Goal: Information Seeking & Learning: Learn about a topic

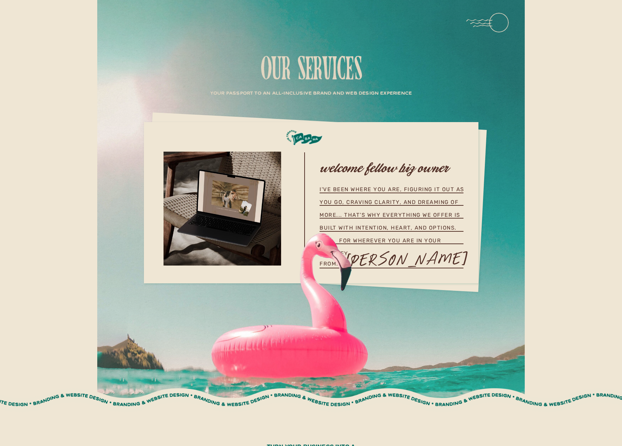
scroll to position [1984, 0]
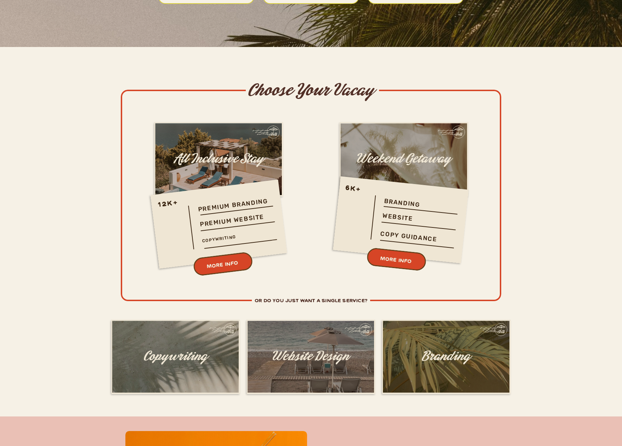
click at [219, 235] on div at bounding box center [218, 224] width 134 height 87
click at [219, 264] on h3 "MORE INFO" at bounding box center [222, 265] width 90 height 22
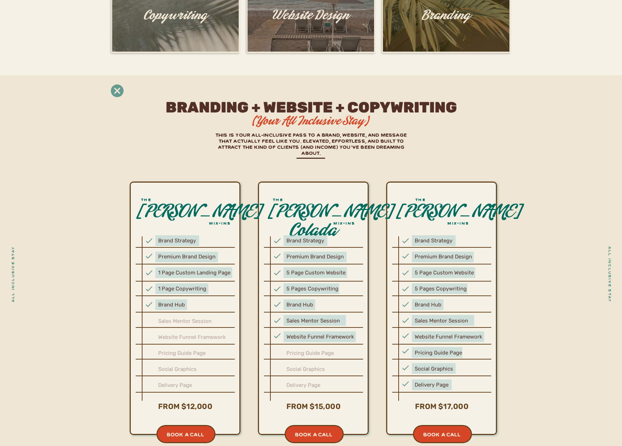
click at [118, 95] on icon at bounding box center [117, 90] width 13 height 13
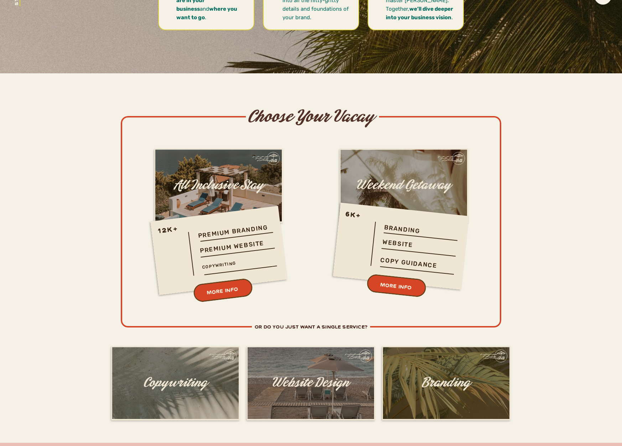
scroll to position [1948, 0]
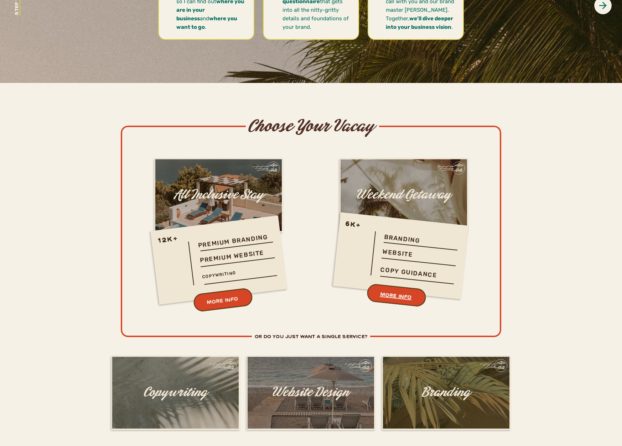
click at [385, 292] on h3 "MORE INFO" at bounding box center [396, 296] width 90 height 20
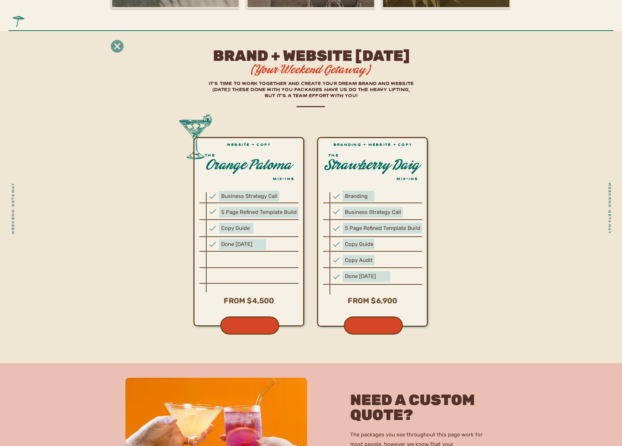
scroll to position [2401, 0]
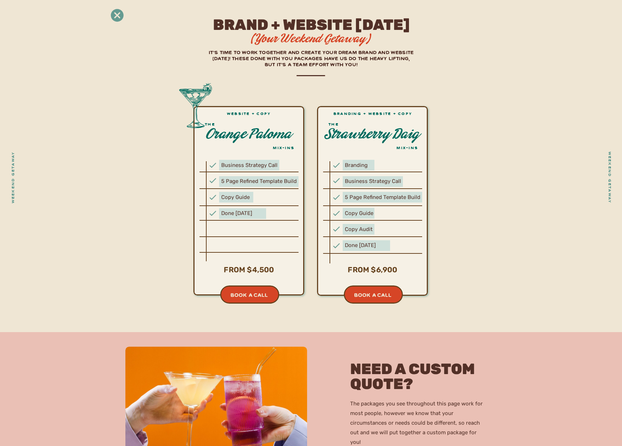
click at [117, 16] on icon at bounding box center [117, 15] width 13 height 13
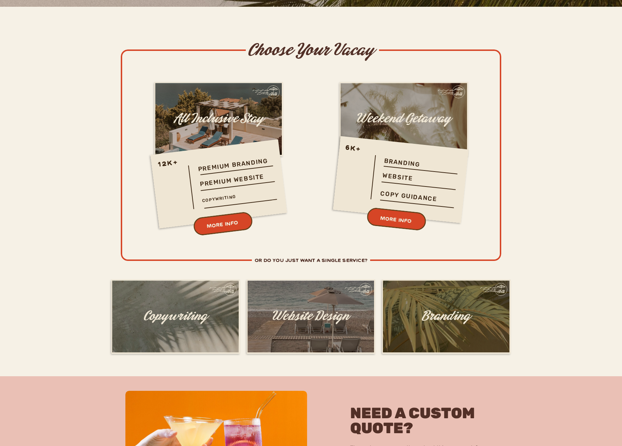
scroll to position [1959, 0]
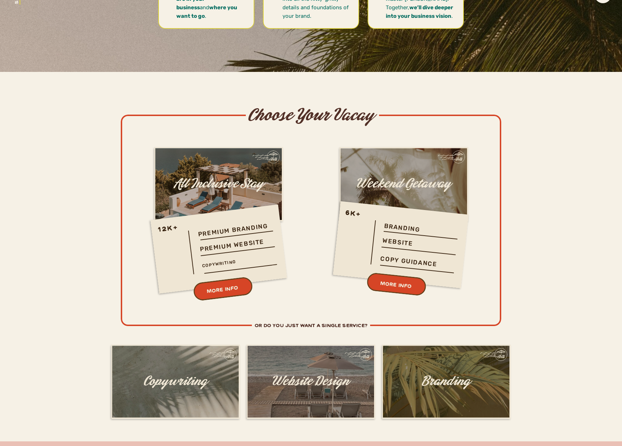
click at [310, 318] on div at bounding box center [311, 221] width 380 height 212
click at [302, 325] on h2 "or do you just want a single service?" at bounding box center [311, 326] width 230 height 9
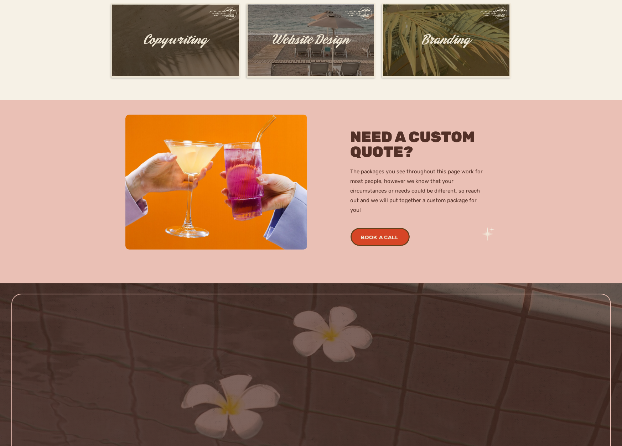
click at [166, 58] on div at bounding box center [175, 40] width 126 height 72
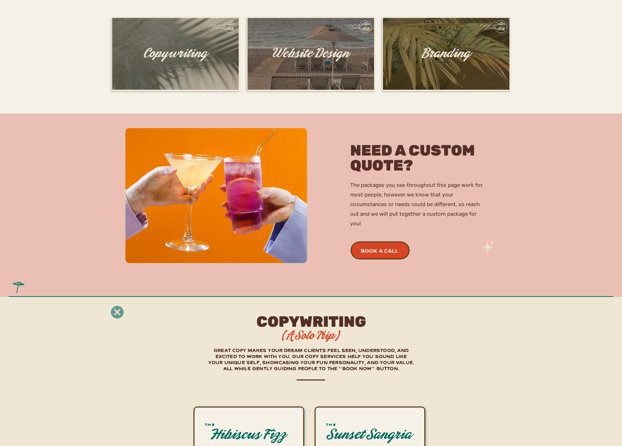
scroll to position [2224, 0]
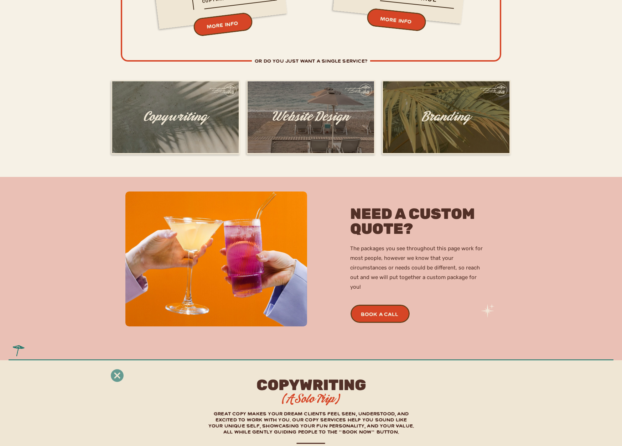
click at [301, 110] on h1 "Website Design" at bounding box center [311, 110] width 128 height 0
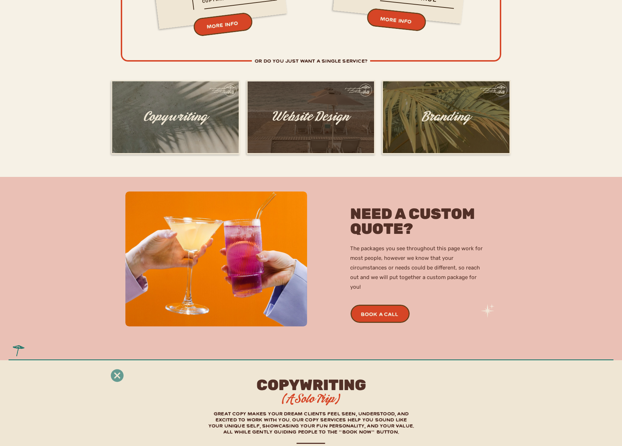
click at [328, 129] on div at bounding box center [311, 117] width 126 height 72
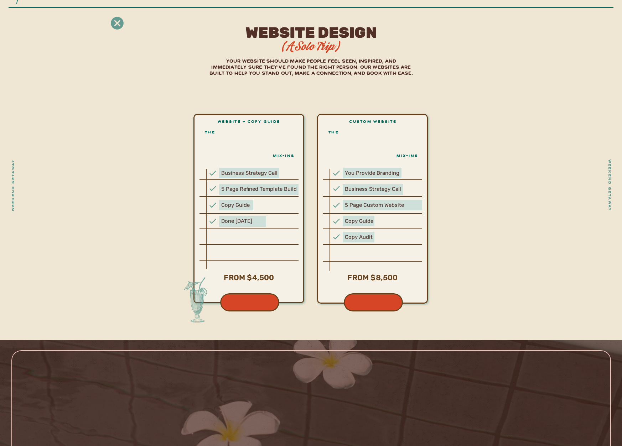
scroll to position [2917, 0]
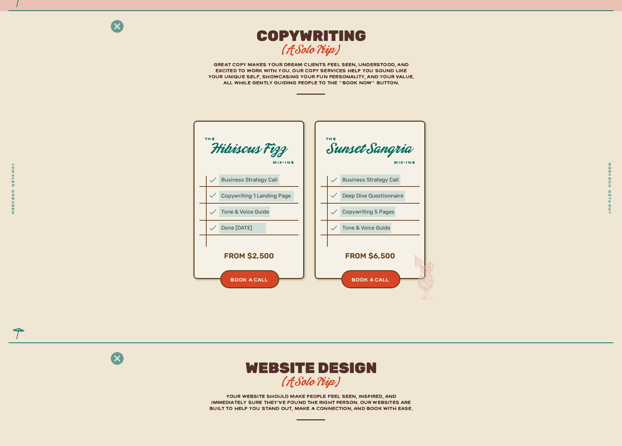
click at [120, 33] on icon at bounding box center [117, 27] width 16 height 16
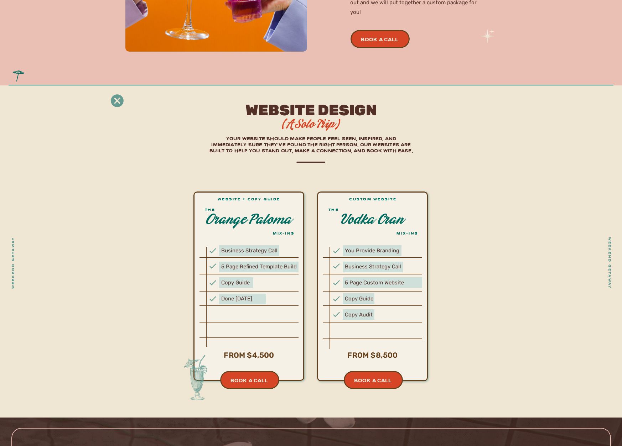
click at [122, 99] on icon at bounding box center [117, 100] width 13 height 13
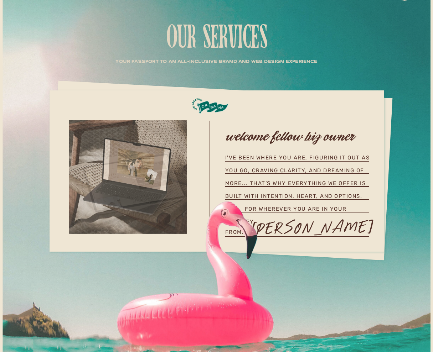
scroll to position [0, 0]
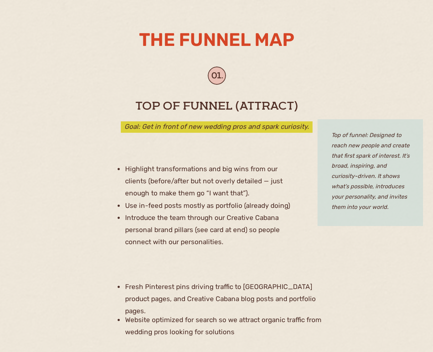
scroll to position [921, 0]
